Goal: Task Accomplishment & Management: Complete application form

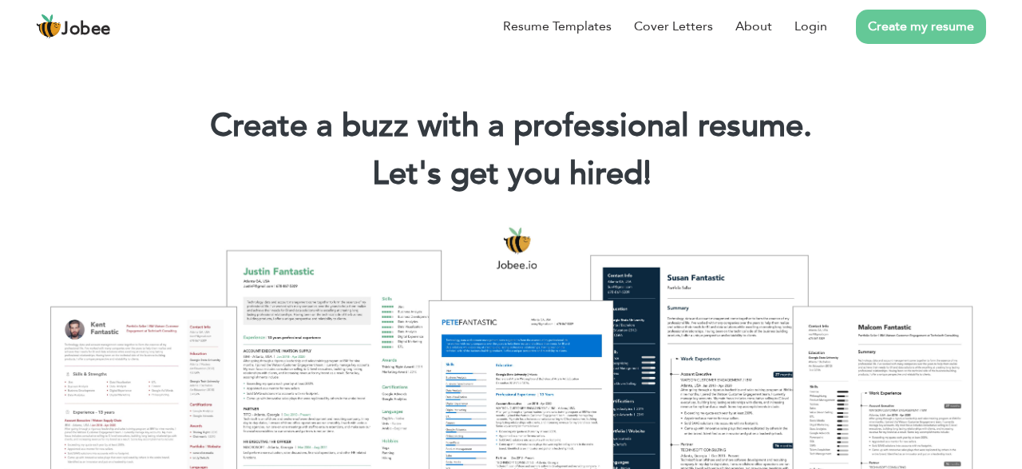
click at [510, 47] on div "Resume Templates Cover Letters About Login Create my resume" at bounding box center [511, 27] width 950 height 42
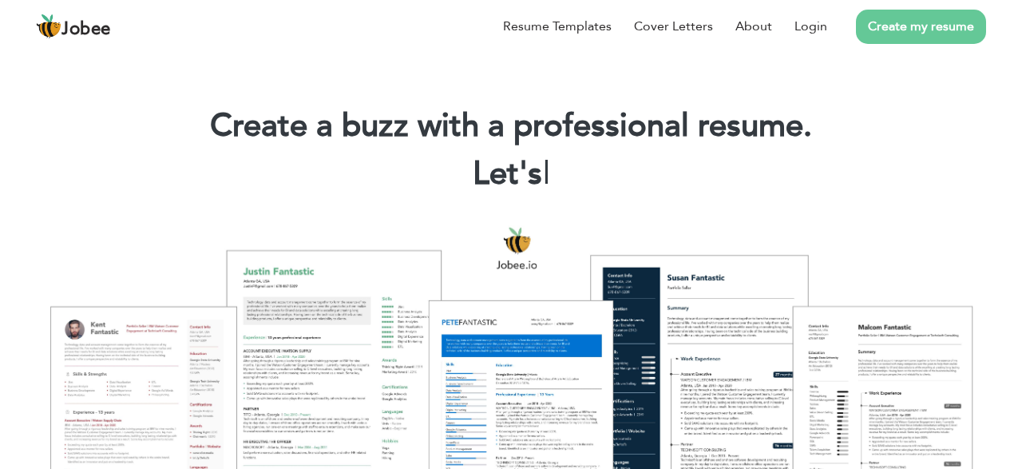
click at [510, 47] on div "Resume Templates Cover Letters About Login Create my resume" at bounding box center [511, 27] width 950 height 42
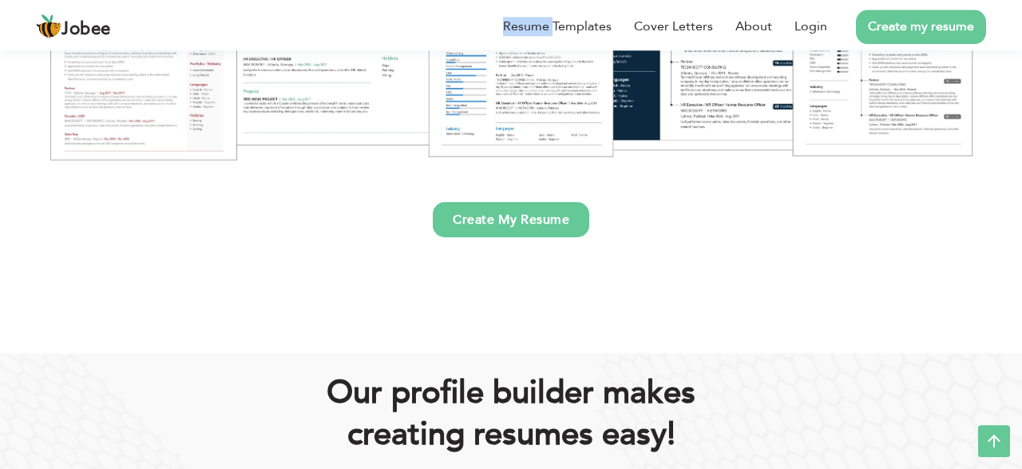
scroll to position [177, 0]
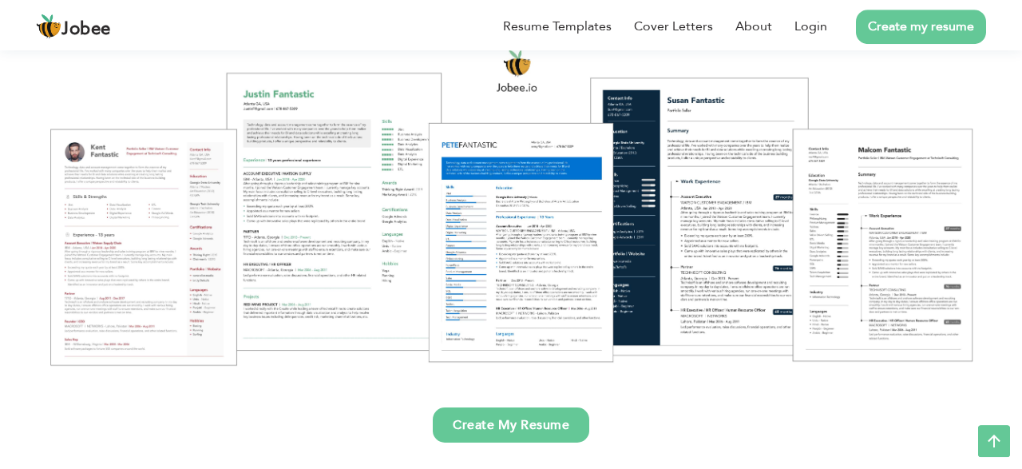
click at [298, 47] on div "Resume Templates Cover Letters About Login Create my resume" at bounding box center [511, 27] width 950 height 42
click at [932, 44] on link "Create my resume" at bounding box center [921, 27] width 130 height 34
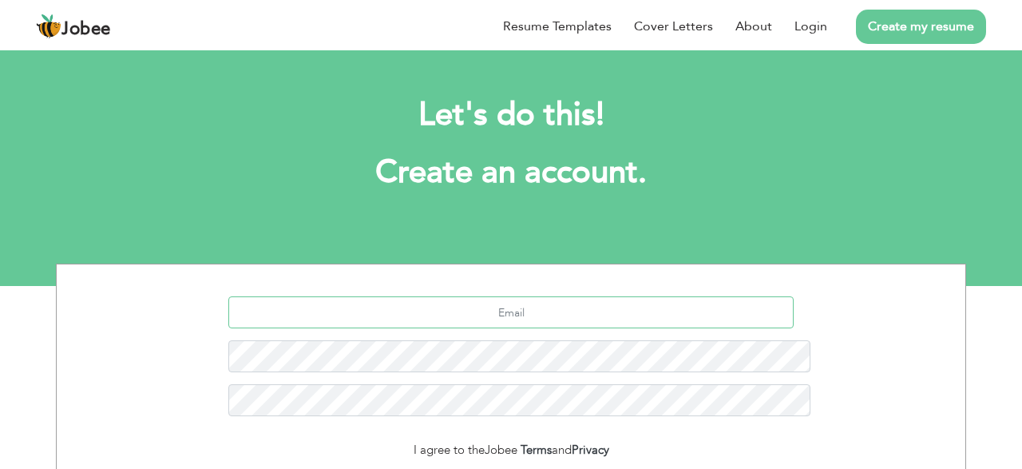
click at [295, 296] on input "text" at bounding box center [511, 312] width 566 height 32
type input "qbill1996@gmail.com"
